Goal: Navigation & Orientation: Find specific page/section

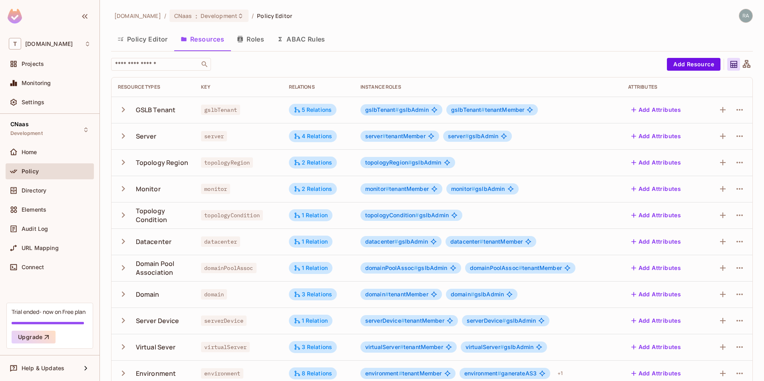
click at [253, 41] on button "Roles" at bounding box center [251, 39] width 40 height 20
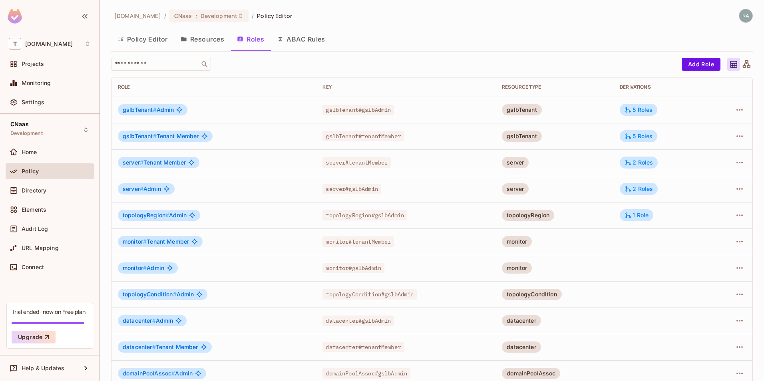
click at [216, 46] on button "Resources" at bounding box center [202, 39] width 56 height 20
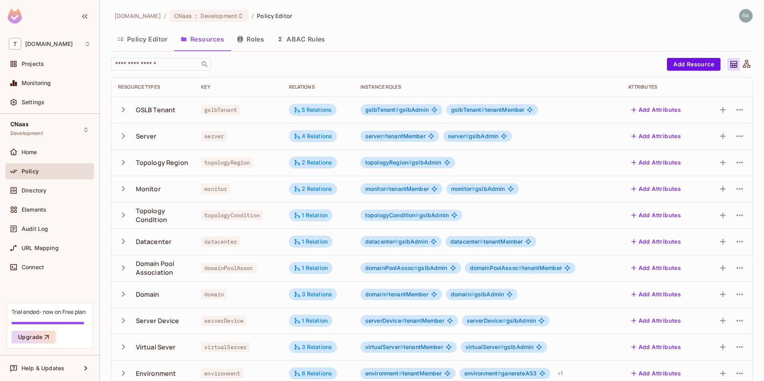
click at [248, 40] on button "Roles" at bounding box center [251, 39] width 40 height 20
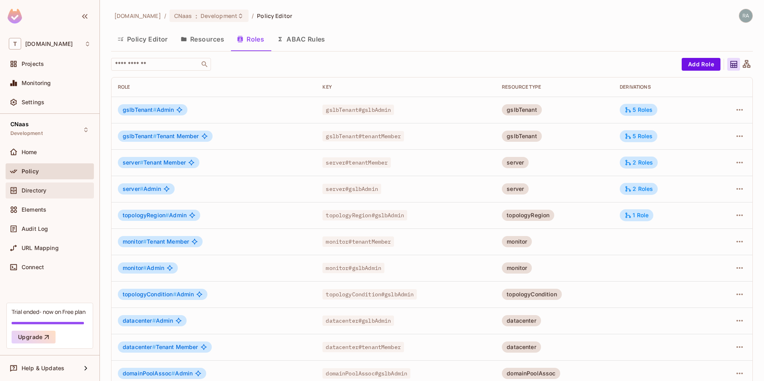
click at [39, 193] on span "Directory" at bounding box center [34, 190] width 25 height 6
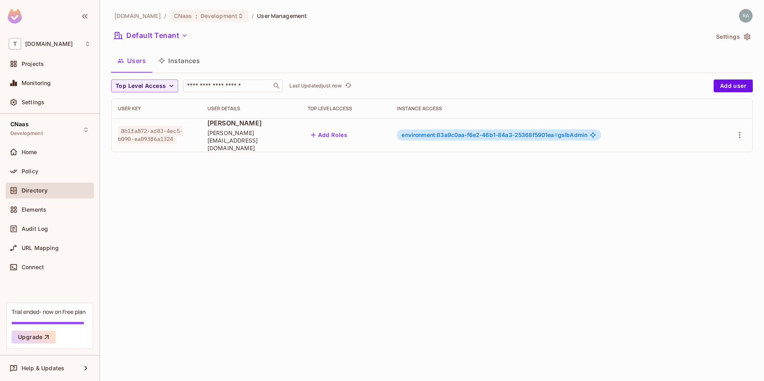
click at [179, 65] on button "Instances" at bounding box center [179, 61] width 54 height 20
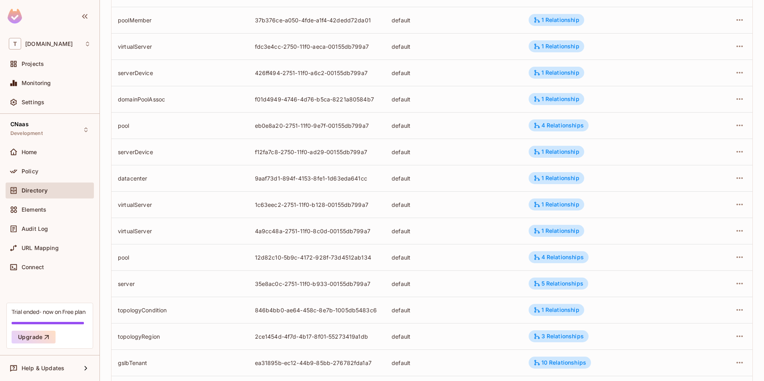
scroll to position [177, 0]
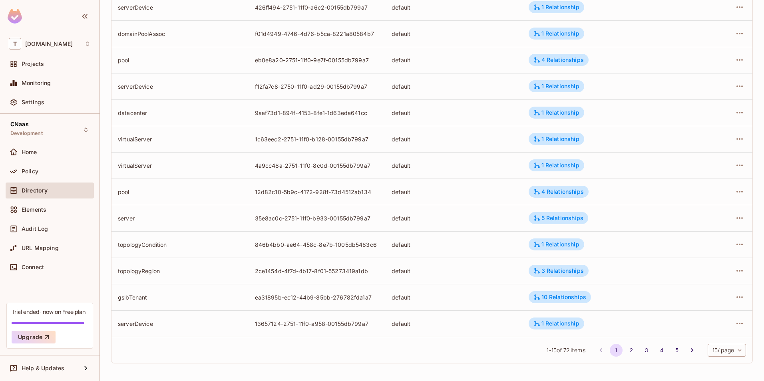
click at [559, 348] on span "1 - 15 of 72 items" at bounding box center [566, 350] width 38 height 9
click at [489, 326] on div "default" at bounding box center [454, 324] width 124 height 8
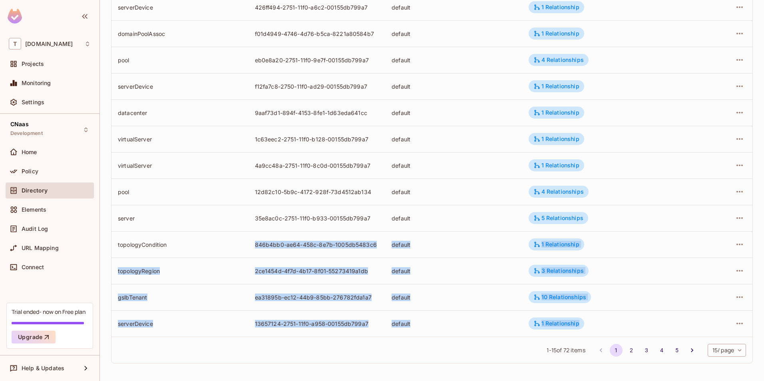
drag, startPoint x: 597, startPoint y: 330, endPoint x: 217, endPoint y: 239, distance: 390.7
click at [217, 239] on tbody "poolMember 37b376ce-a050-4fde-a1f4-42dedd72da01 default 1 Relationship virtualS…" at bounding box center [431, 139] width 641 height 396
drag, startPoint x: 217, startPoint y: 239, endPoint x: 211, endPoint y: 278, distance: 39.5
click at [211, 278] on td "topologyRegion" at bounding box center [179, 271] width 137 height 26
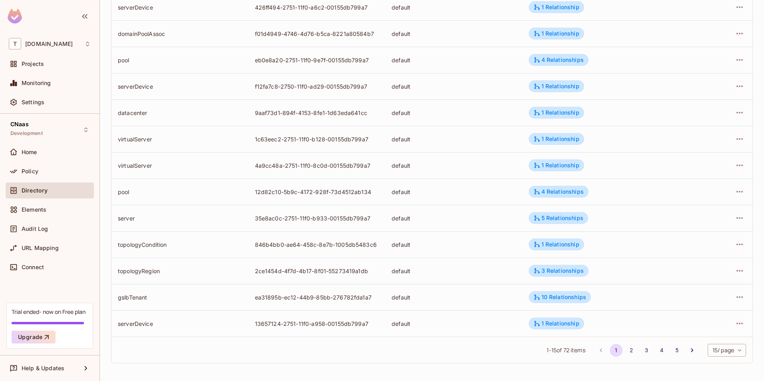
scroll to position [0, 0]
